Goal: Task Accomplishment & Management: Use online tool/utility

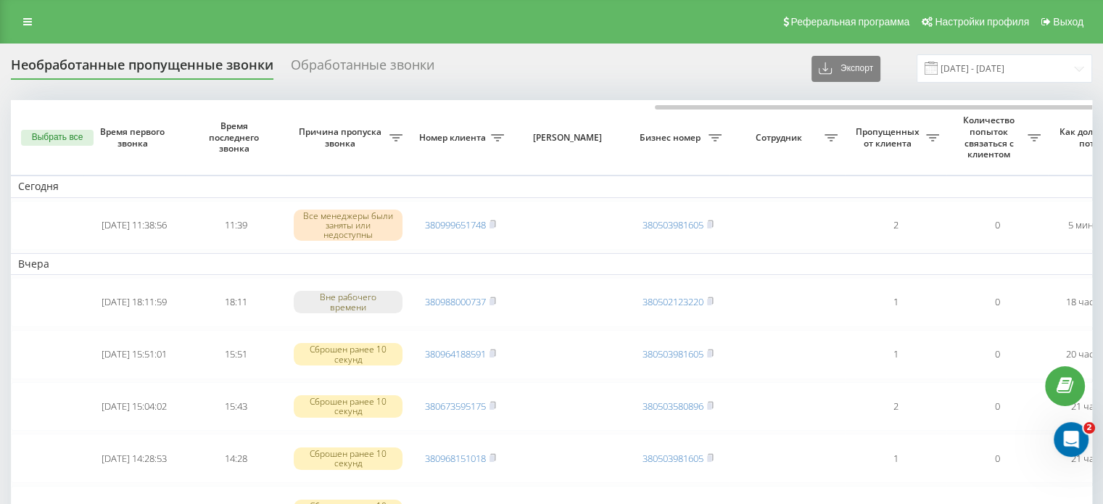
scroll to position [0, 369]
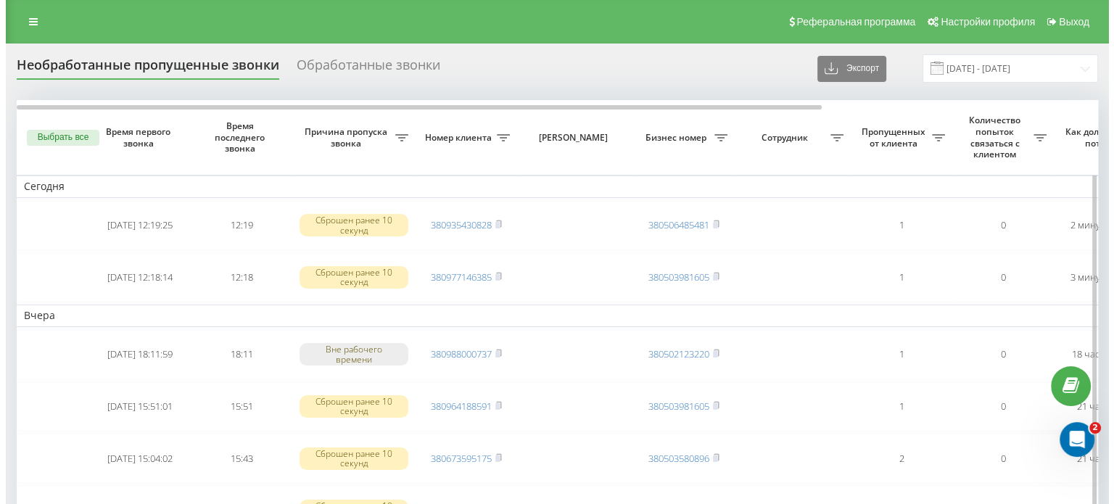
scroll to position [0, 369]
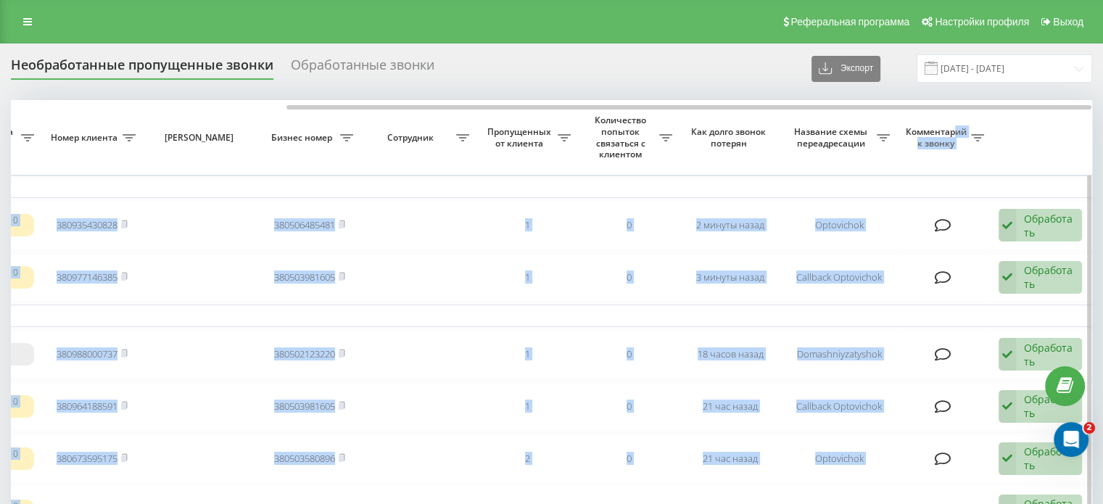
drag, startPoint x: 457, startPoint y: 101, endPoint x: 1059, endPoint y: 144, distance: 603.7
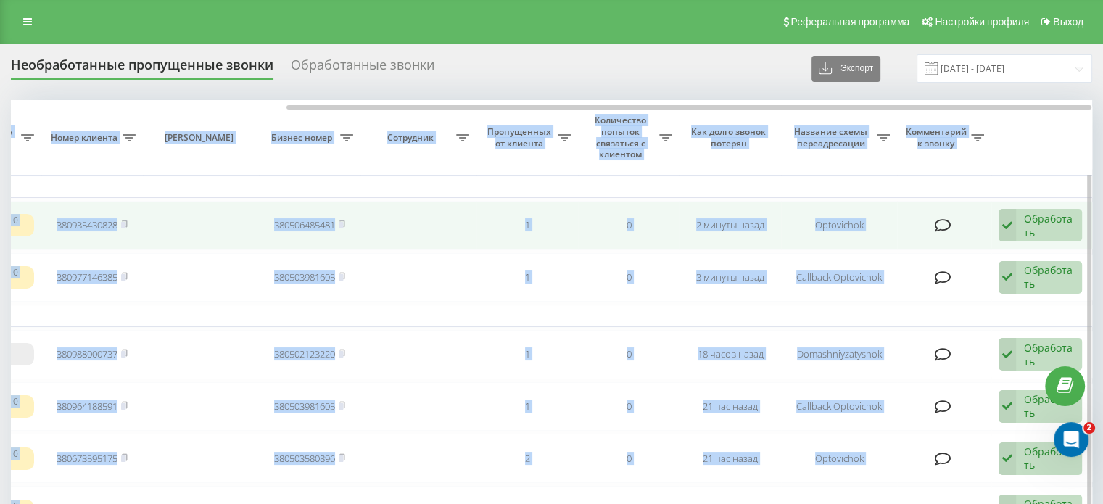
drag, startPoint x: 1042, startPoint y: 218, endPoint x: 1044, endPoint y: 231, distance: 14.0
click at [1042, 218] on div "Обработать" at bounding box center [1049, 226] width 50 height 28
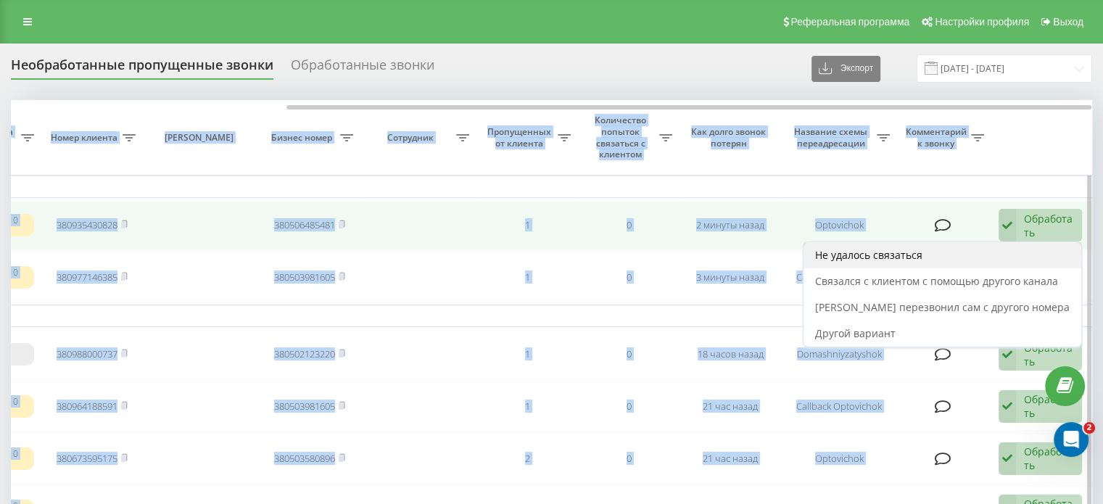
click at [1005, 263] on div "Не удалось связаться" at bounding box center [943, 255] width 278 height 26
